Goal: Transaction & Acquisition: Purchase product/service

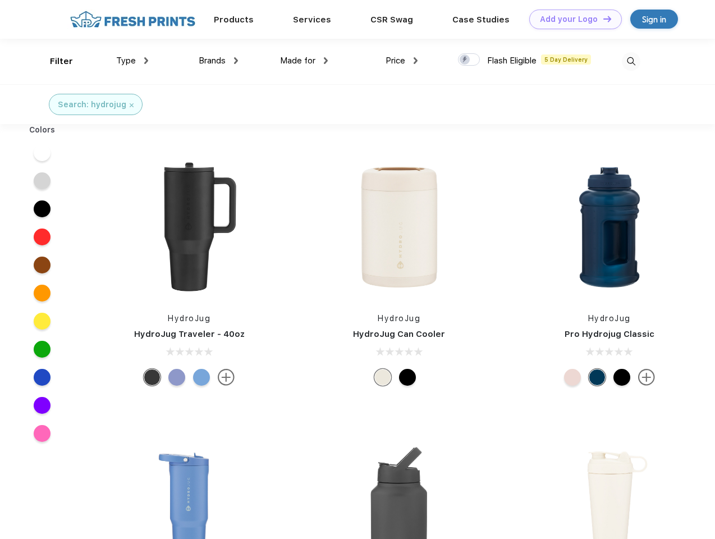
click at [572, 19] on link "Add your Logo Design Tool" at bounding box center [576, 20] width 93 height 20
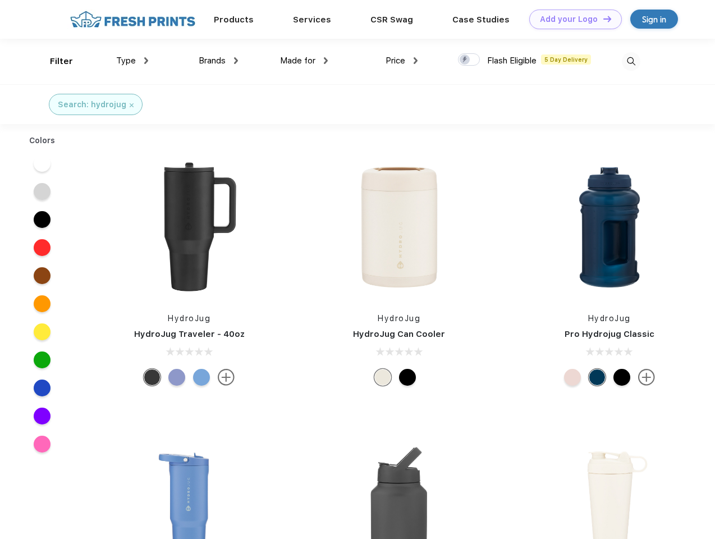
click at [0, 0] on div "Design Tool" at bounding box center [0, 0] width 0 height 0
click at [603, 19] on link "Add your Logo Design Tool" at bounding box center [576, 20] width 93 height 20
click at [54, 61] on div "Filter" at bounding box center [61, 61] width 23 height 13
click at [133, 61] on span "Type" at bounding box center [126, 61] width 20 height 10
click at [218, 61] on span "Brands" at bounding box center [212, 61] width 27 height 10
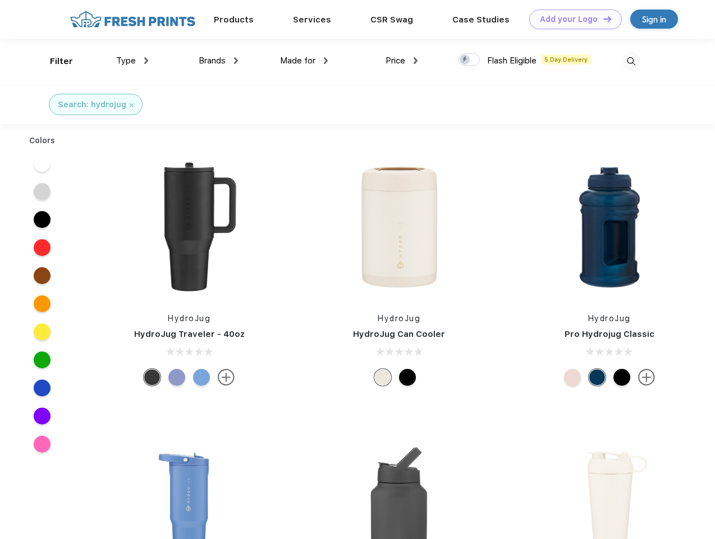
click at [304, 61] on span "Made for" at bounding box center [297, 61] width 35 height 10
click at [402, 61] on span "Price" at bounding box center [396, 61] width 20 height 10
click at [469, 60] on div at bounding box center [469, 59] width 22 height 12
click at [466, 60] on input "checkbox" at bounding box center [461, 56] width 7 height 7
click at [631, 61] on img at bounding box center [631, 61] width 19 height 19
